Goal: Find specific page/section: Find specific page/section

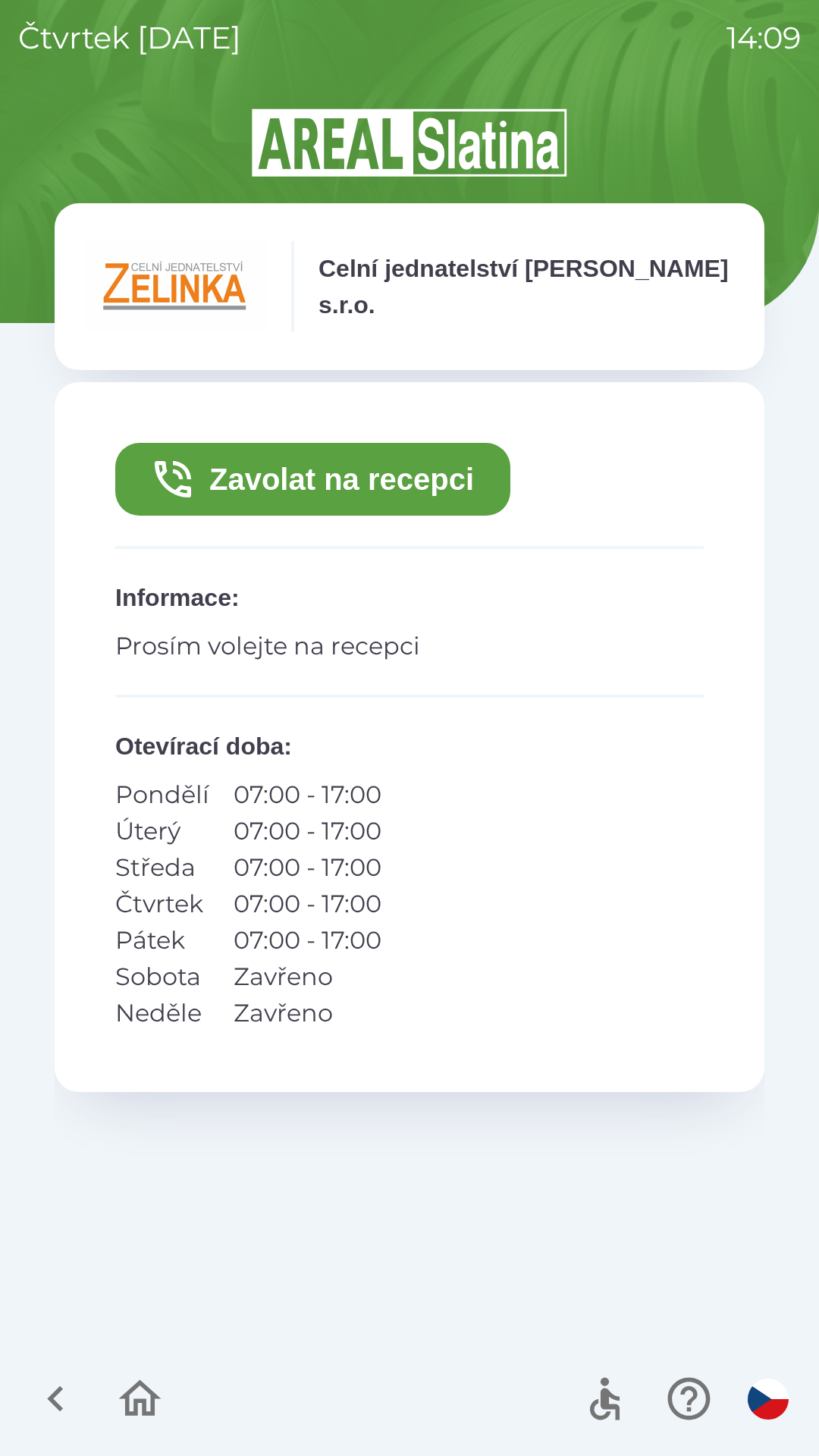
click at [405, 476] on button "Zavolat na recepci" at bounding box center [312, 479] width 395 height 73
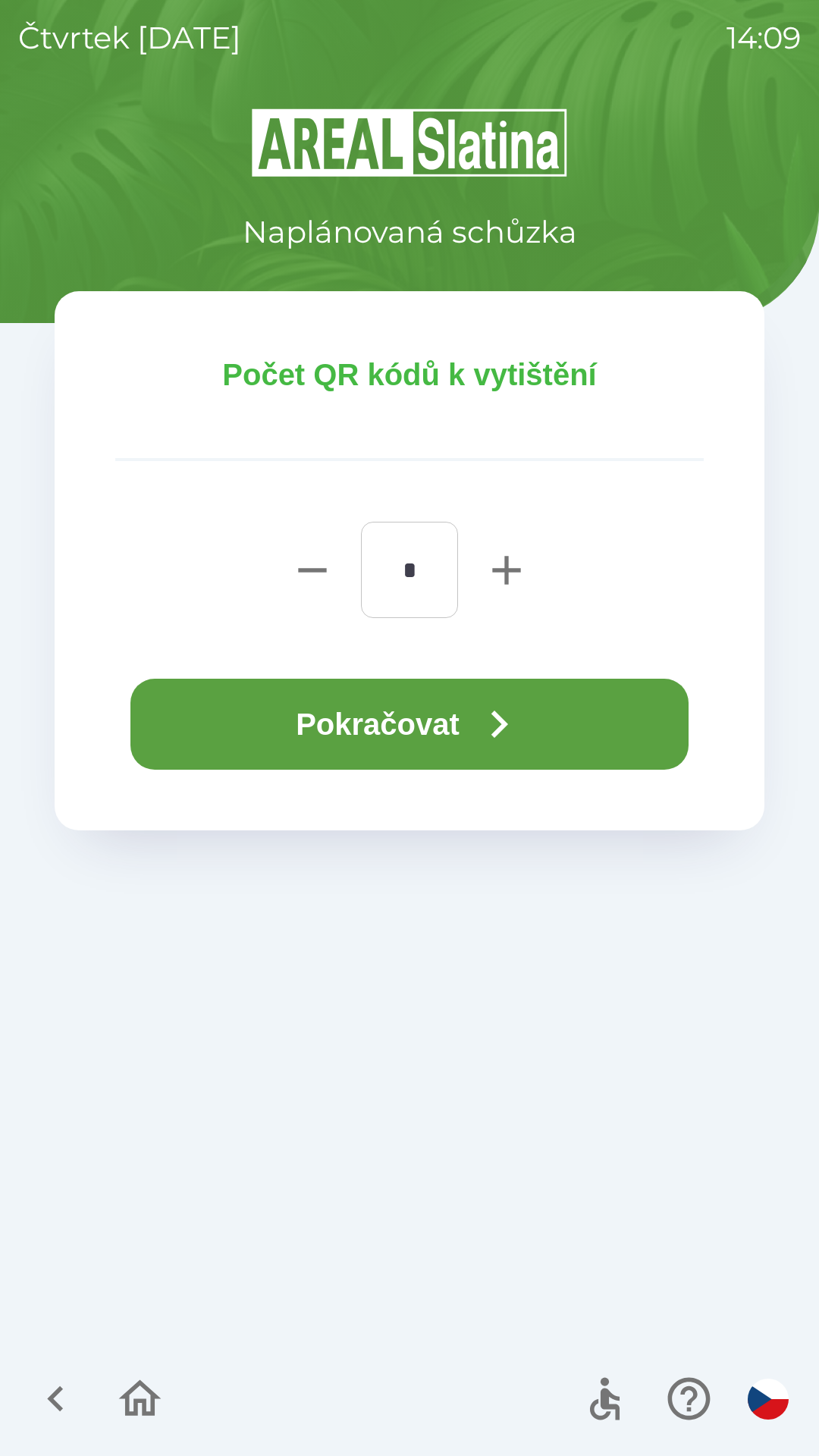
click at [458, 725] on button "Pokračovat" at bounding box center [409, 724] width 558 height 91
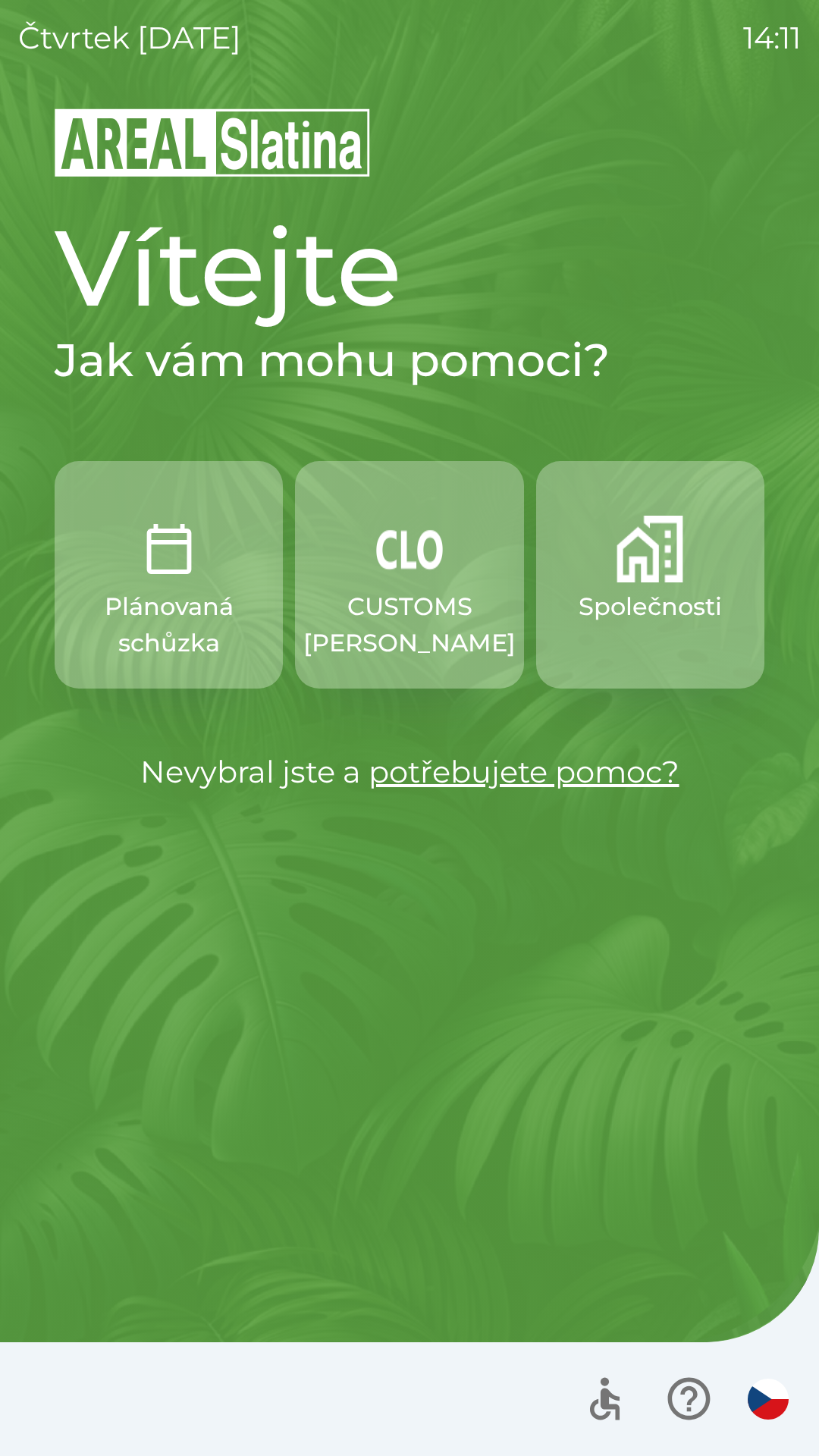
click at [629, 573] on img "button" at bounding box center [649, 548] width 67 height 67
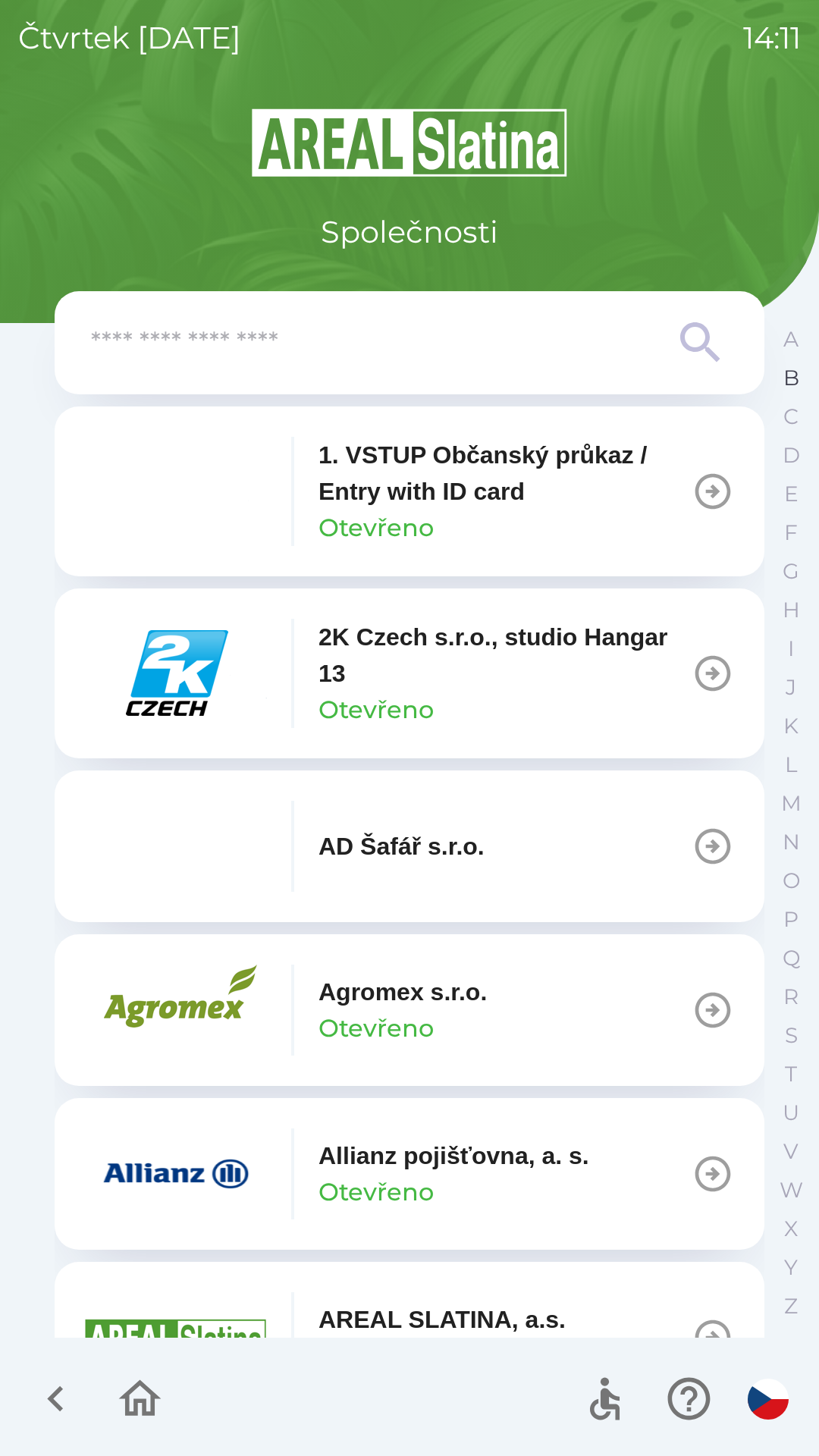
click at [783, 376] on p "B" at bounding box center [791, 378] width 16 height 27
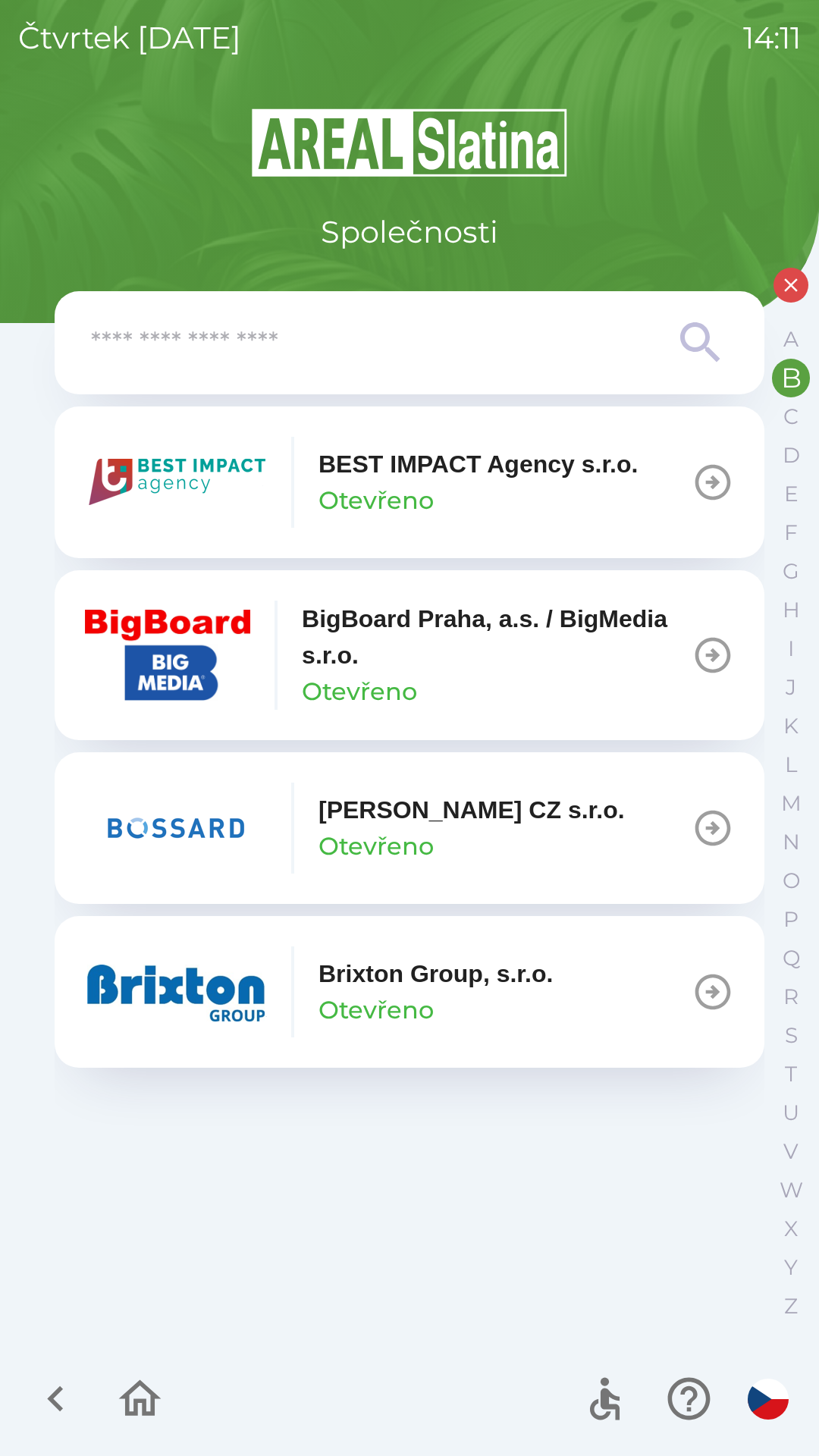
click at [444, 652] on p "BigBoard Praha, a.s. / BigMedia s.r.o." at bounding box center [496, 637] width 390 height 73
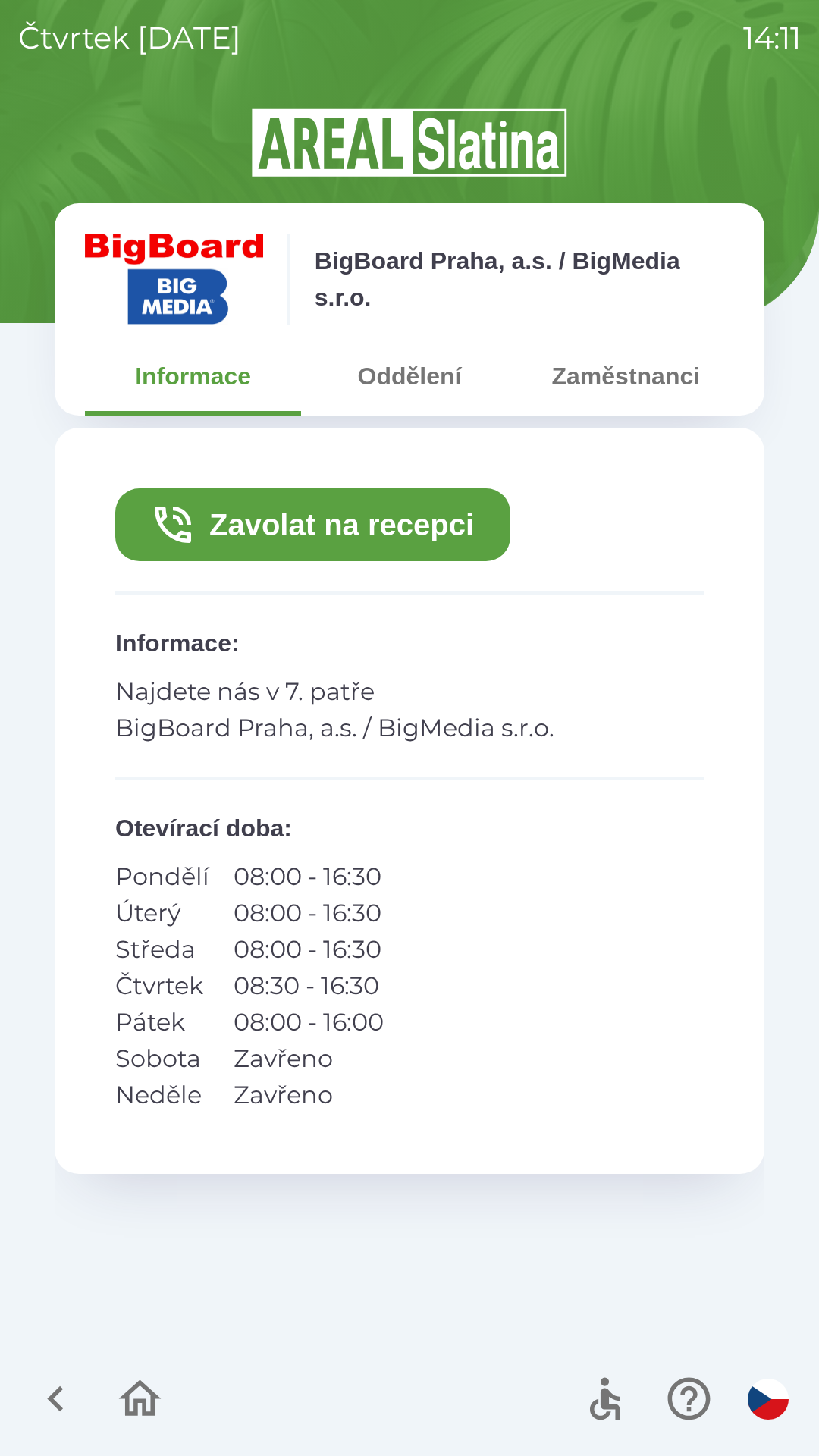
click at [383, 525] on button "Zavolat na recepci" at bounding box center [312, 525] width 395 height 73
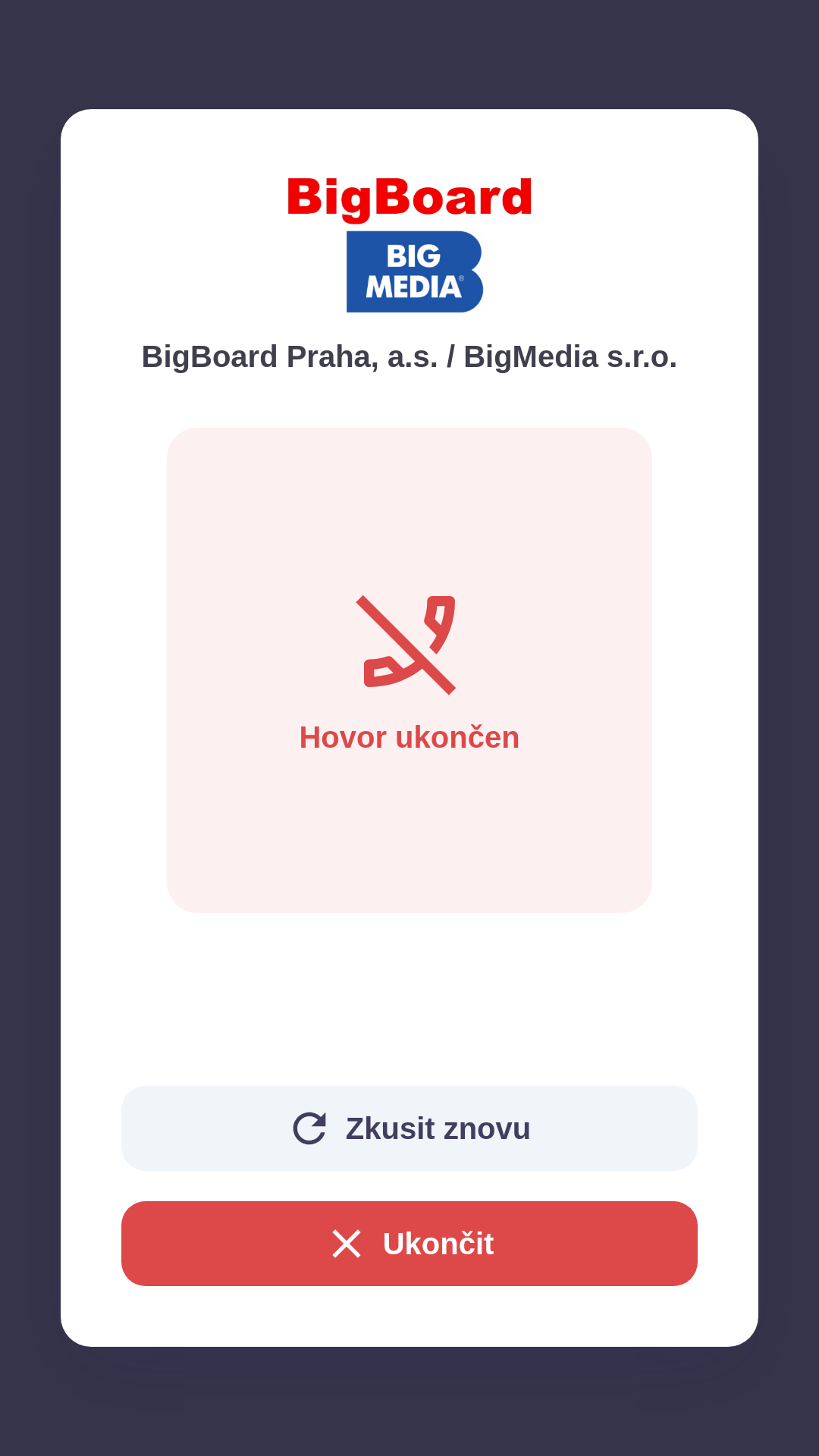
click at [411, 1238] on button "Ukončit" at bounding box center [410, 1244] width 576 height 85
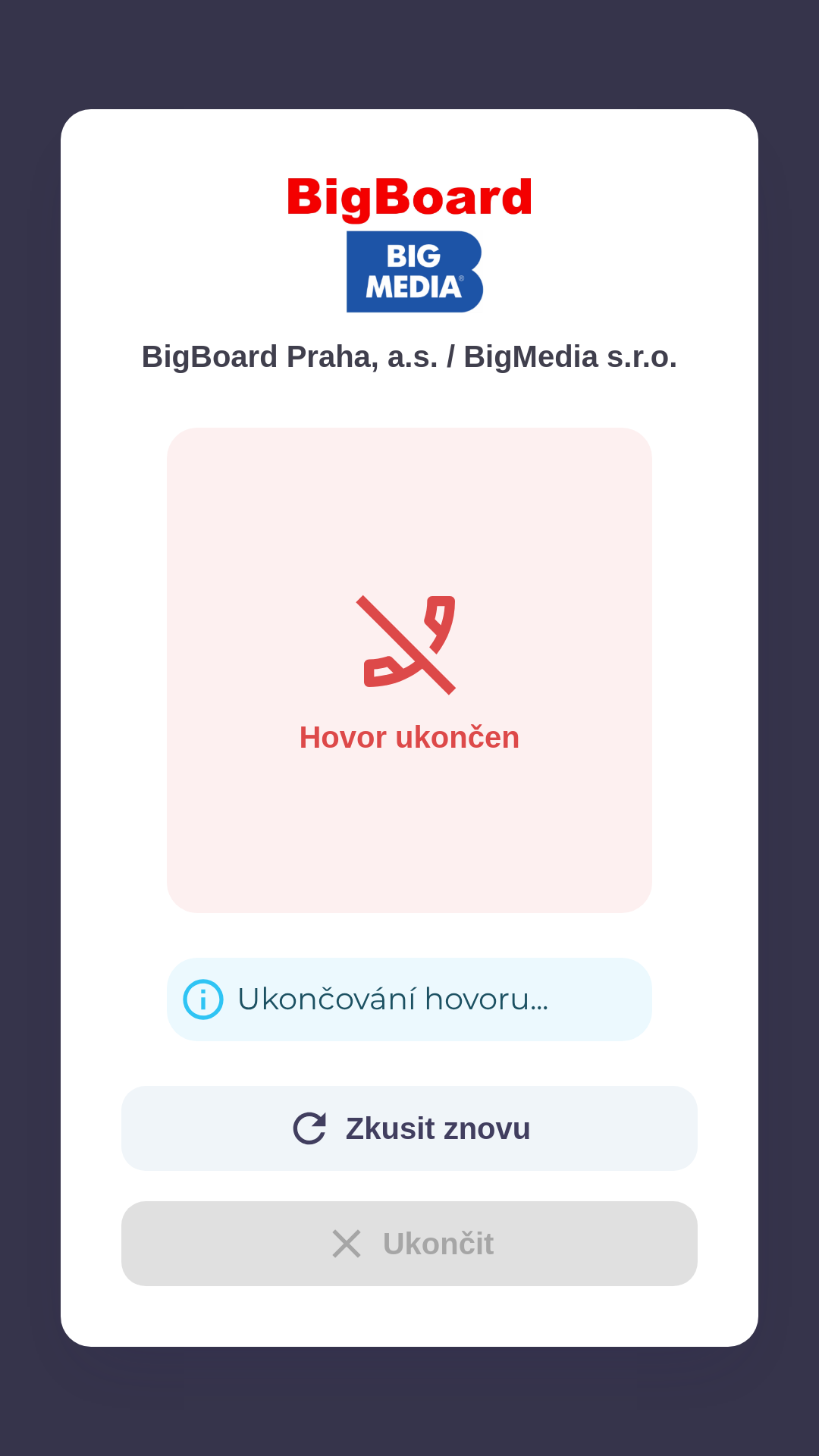
click at [316, 994] on div "Ukončování hovoru..." at bounding box center [392, 999] width 312 height 59
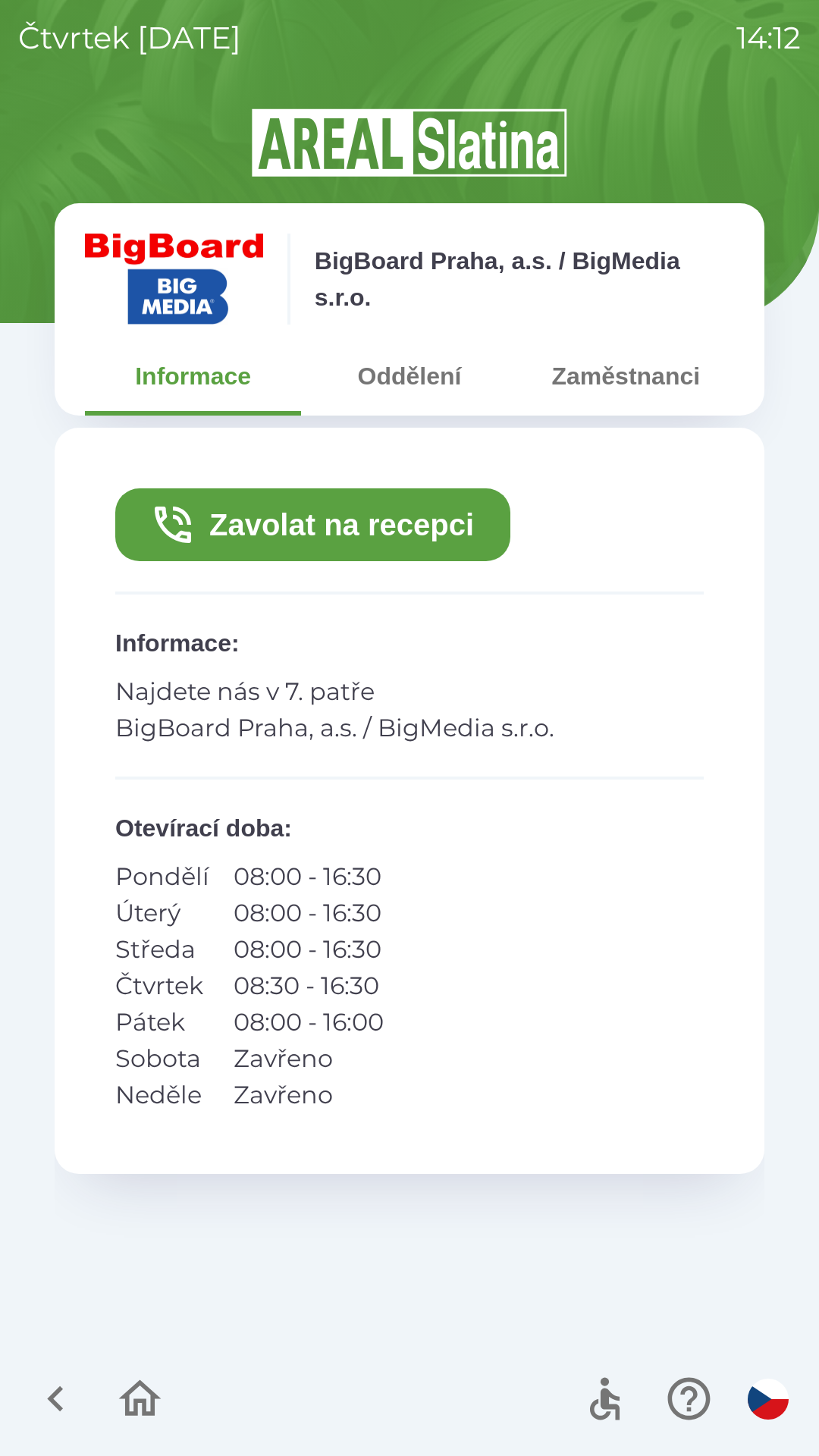
click at [39, 1396] on icon "button" at bounding box center [55, 1398] width 50 height 51
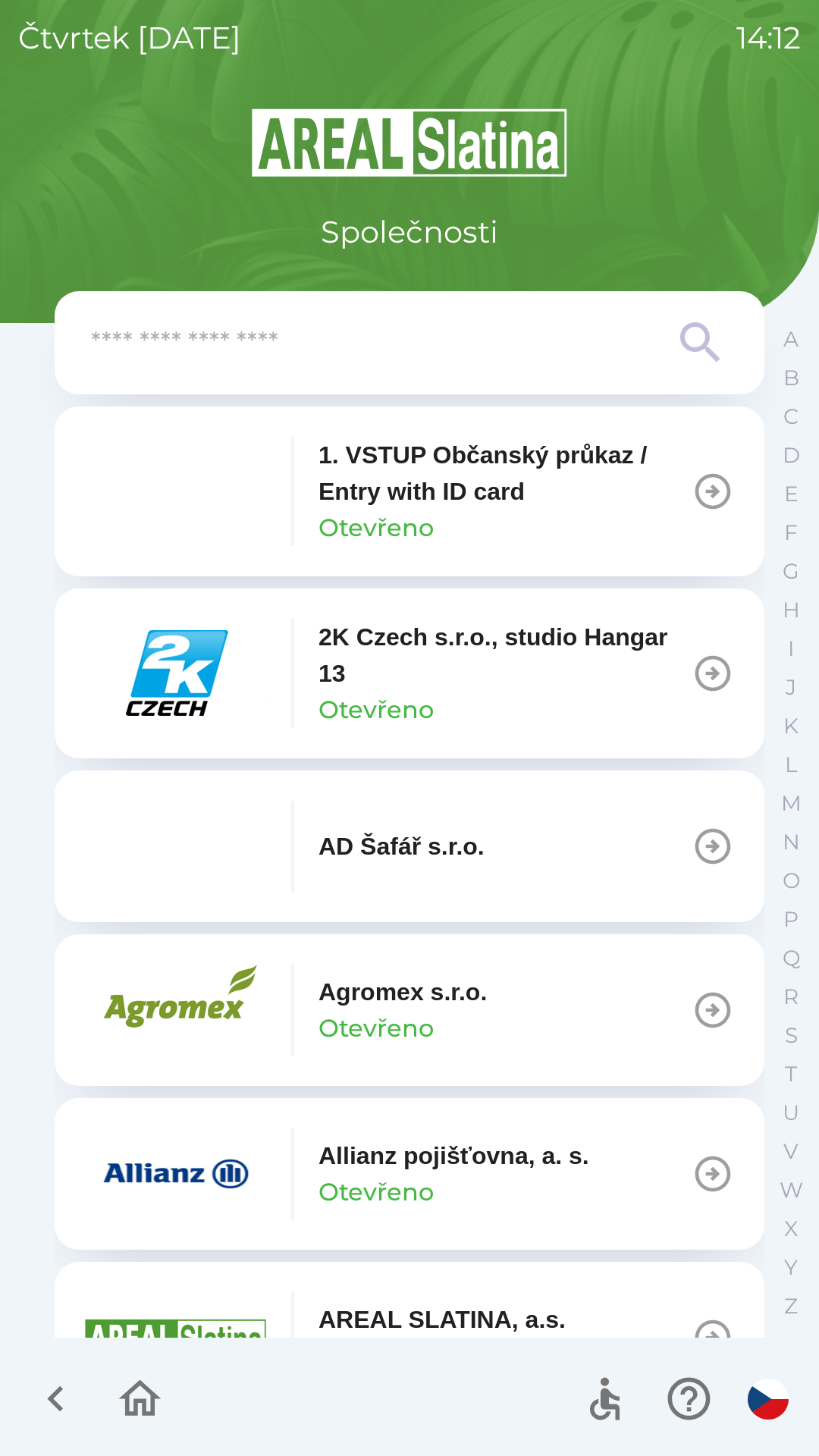
click at [39, 1393] on icon "button" at bounding box center [55, 1398] width 50 height 51
